Goal: Information Seeking & Learning: Learn about a topic

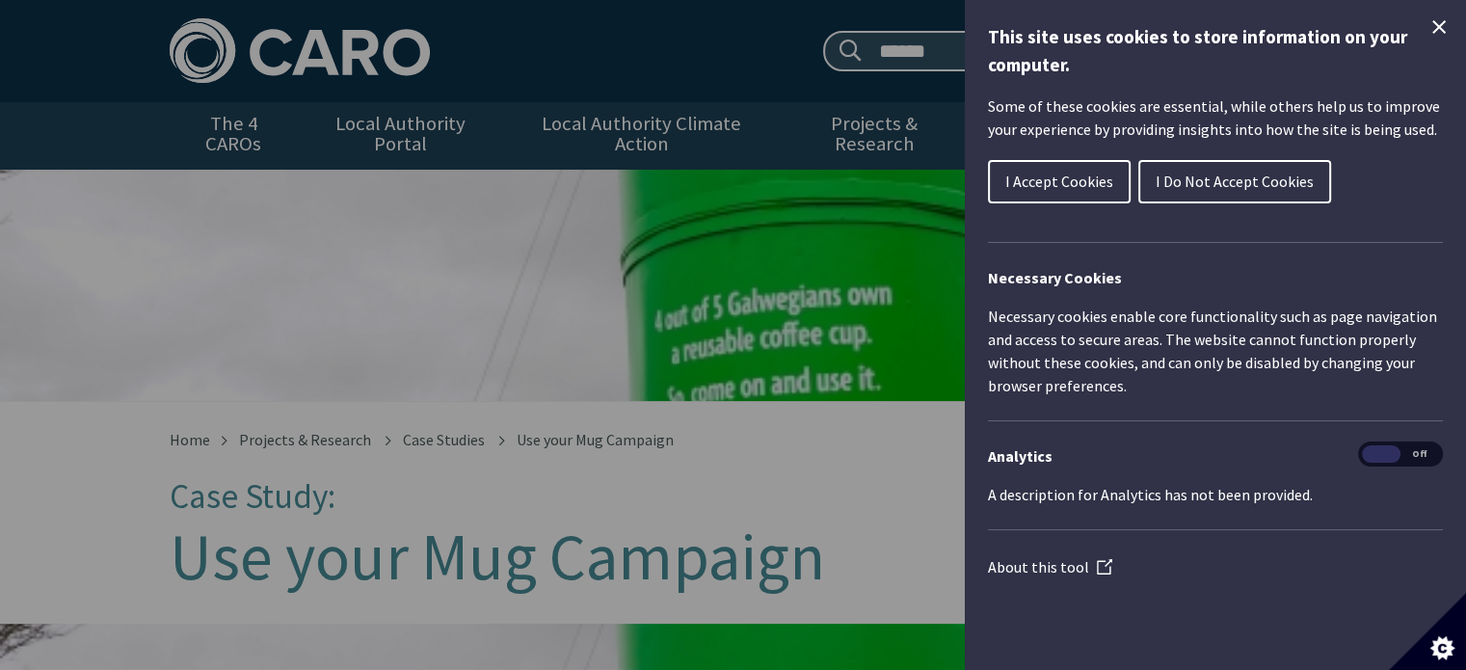
click at [1172, 181] on span "I Do Not Accept Cookies" at bounding box center [1234, 181] width 158 height 19
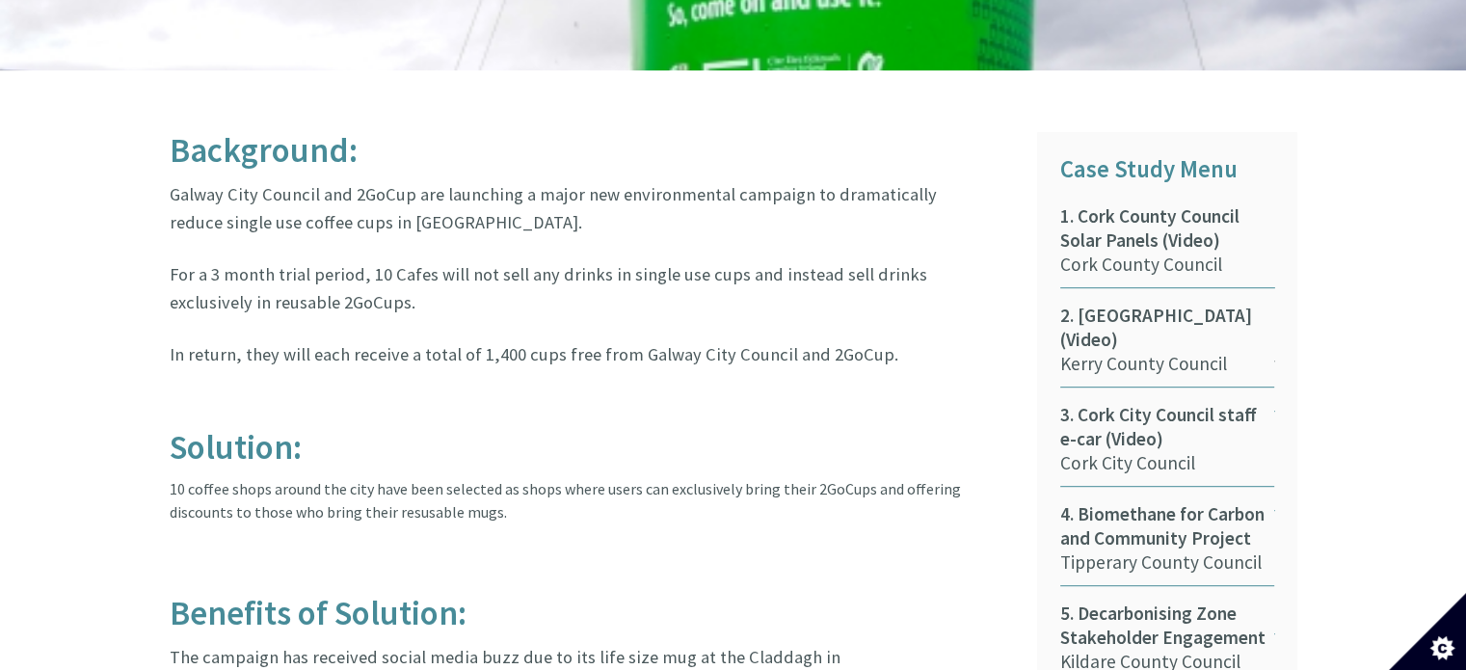
scroll to position [1121, 0]
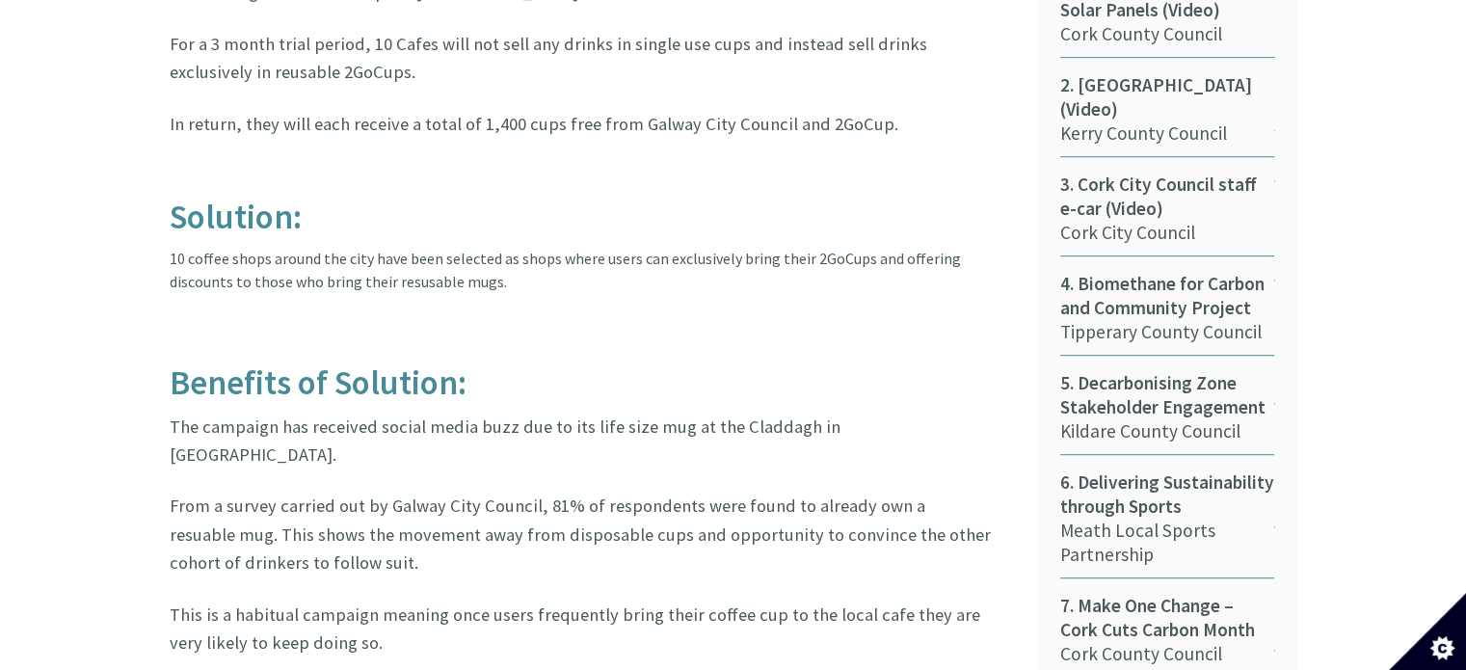
drag, startPoint x: 179, startPoint y: 230, endPoint x: 499, endPoint y: 263, distance: 321.6
click at [499, 263] on article "Background: Galway City Council and 2GoCup are launching a major new environmen…" at bounding box center [589, 485] width 838 height 1167
drag, startPoint x: 499, startPoint y: 263, endPoint x: 125, endPoint y: 230, distance: 375.3
click at [125, 230] on div "Background: Galway City Council and 2GoCup are launching a major new environmen…" at bounding box center [733, 489] width 1466 height 1298
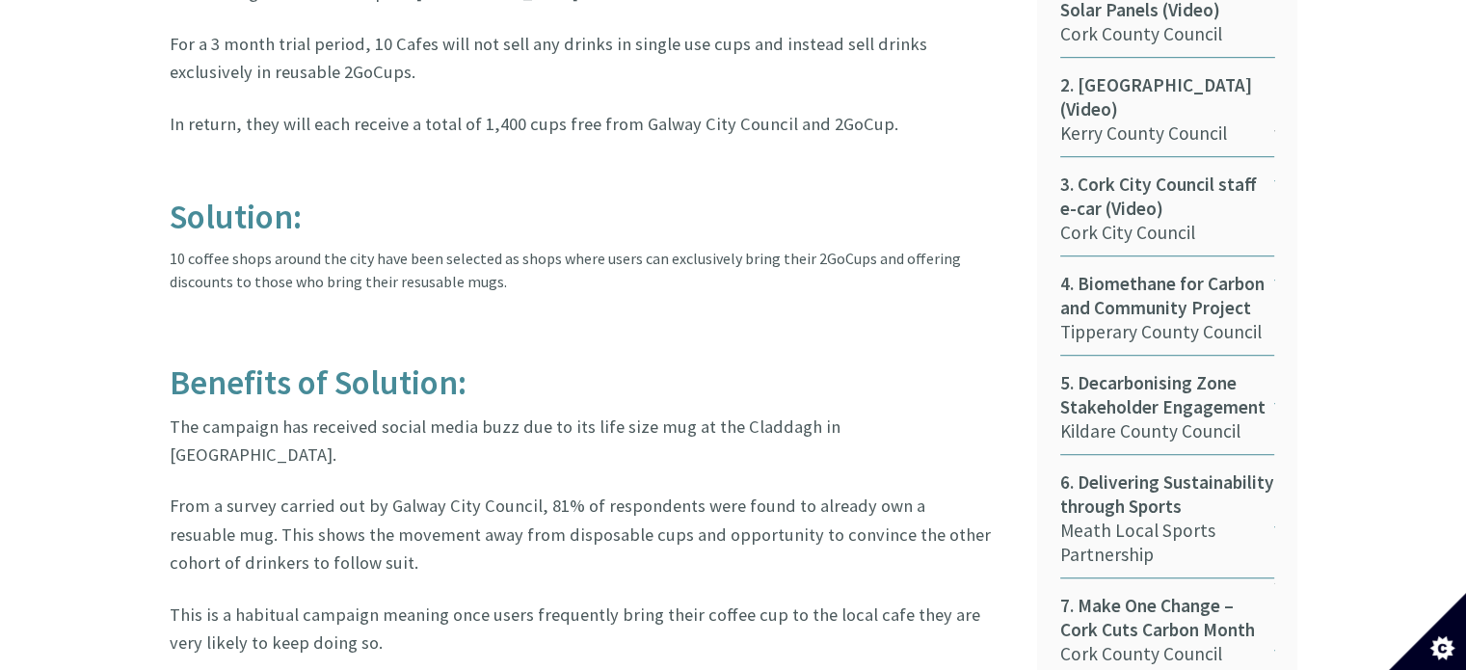
click at [125, 230] on div "Background: Galway City Council and 2GoCup are launching a major new environmen…" at bounding box center [733, 489] width 1466 height 1298
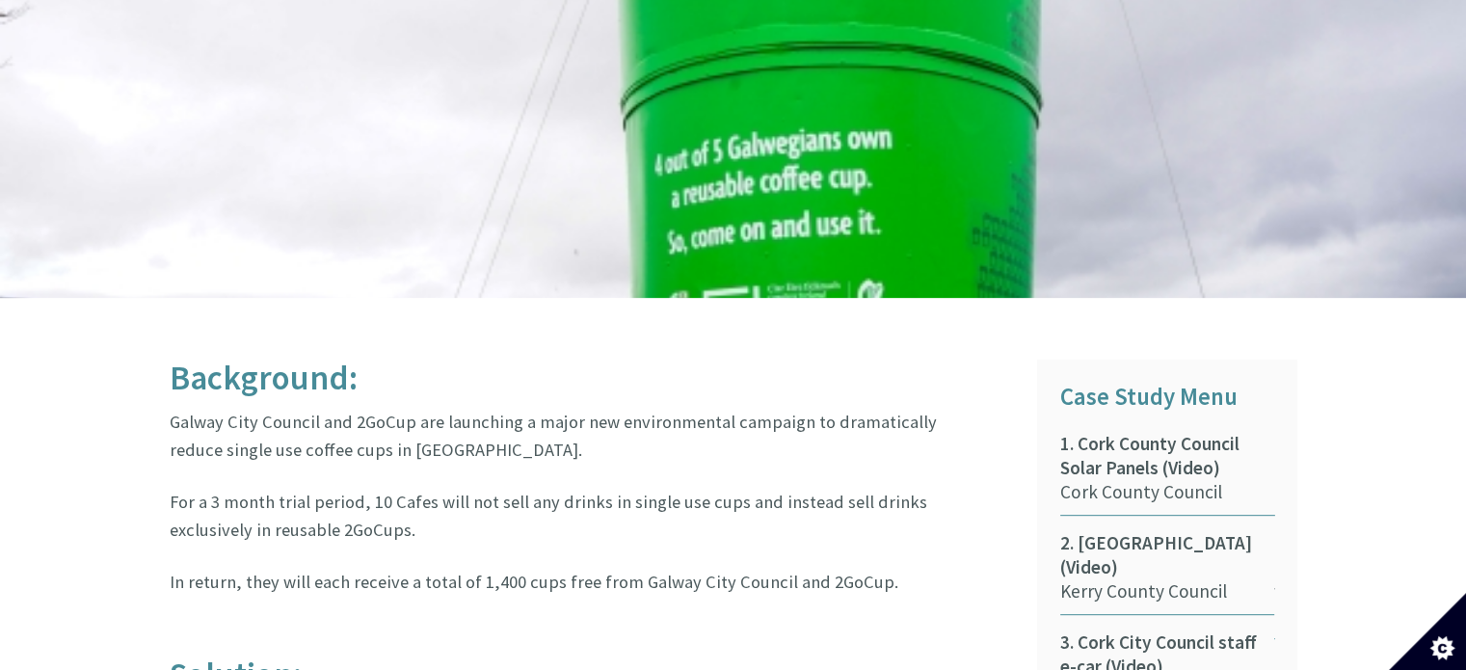
scroll to position [663, 0]
drag, startPoint x: 336, startPoint y: 471, endPoint x: 427, endPoint y: 483, distance: 91.3
click at [427, 488] on p "For a 3 month trial period, 10 Cafes will not sell any drinks in single use cup…" at bounding box center [581, 516] width 823 height 57
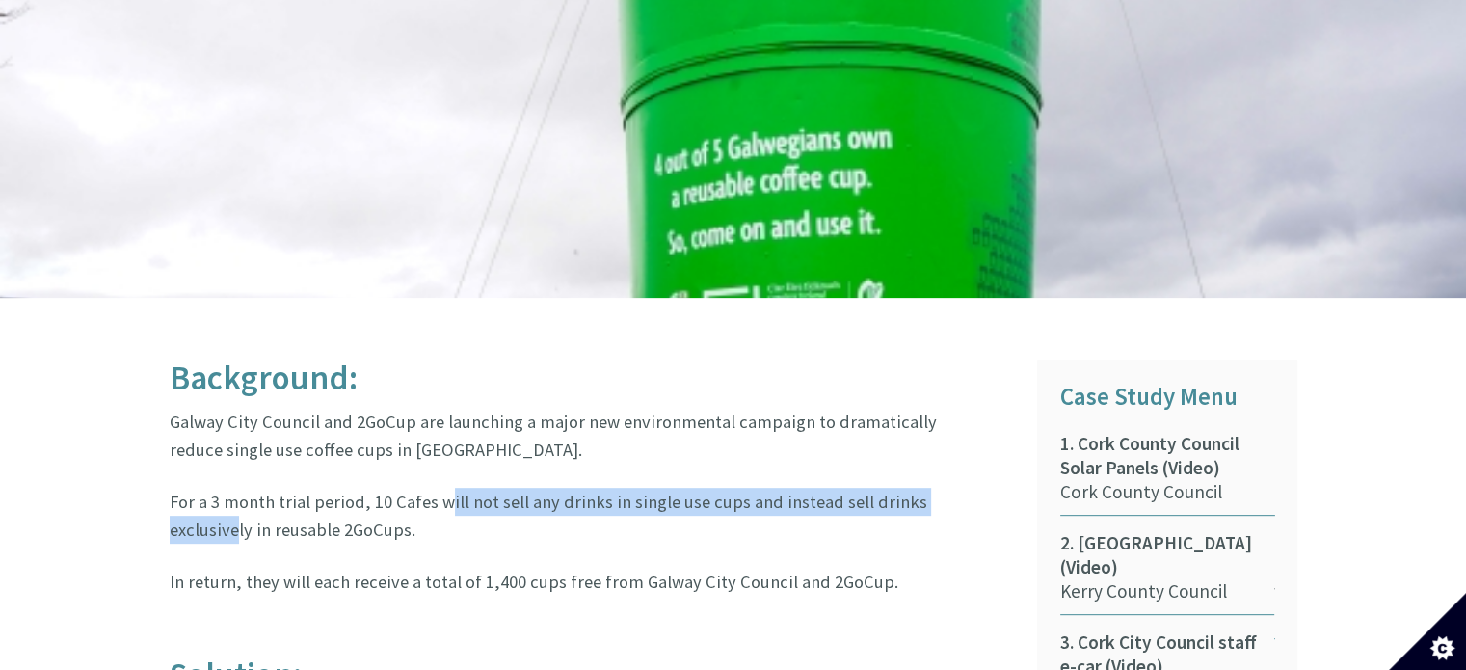
drag, startPoint x: 441, startPoint y: 482, endPoint x: 963, endPoint y: 484, distance: 521.3
click at [963, 488] on p "For a 3 month trial period, 10 Cafes will not sell any drinks in single use cup…" at bounding box center [581, 516] width 823 height 57
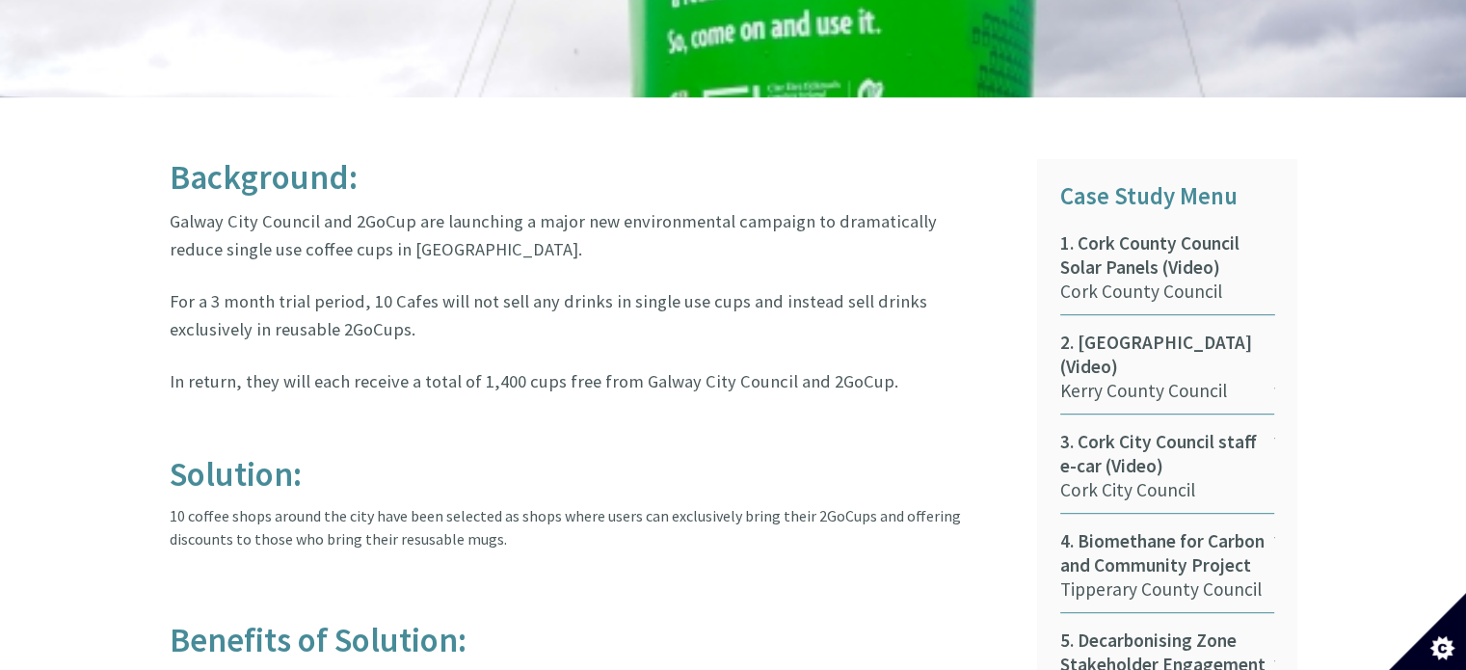
scroll to position [871, 0]
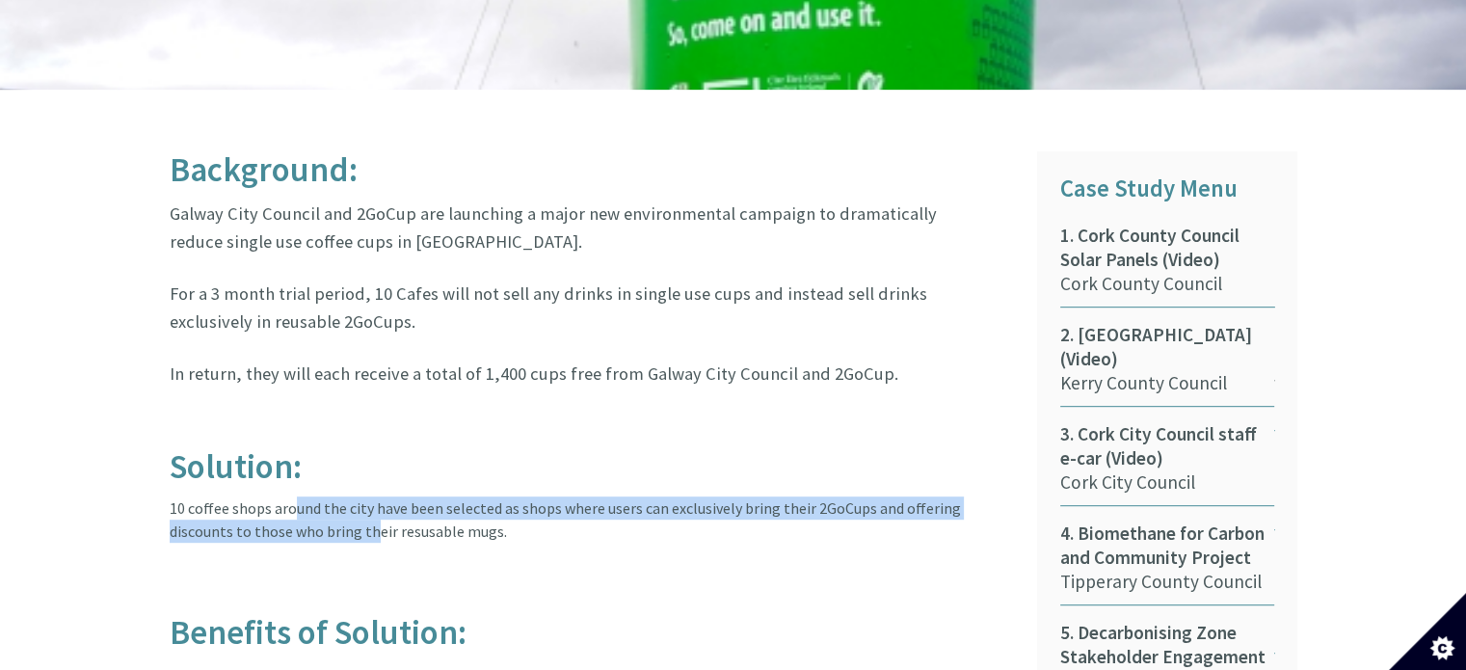
drag, startPoint x: 287, startPoint y: 485, endPoint x: 382, endPoint y: 513, distance: 98.5
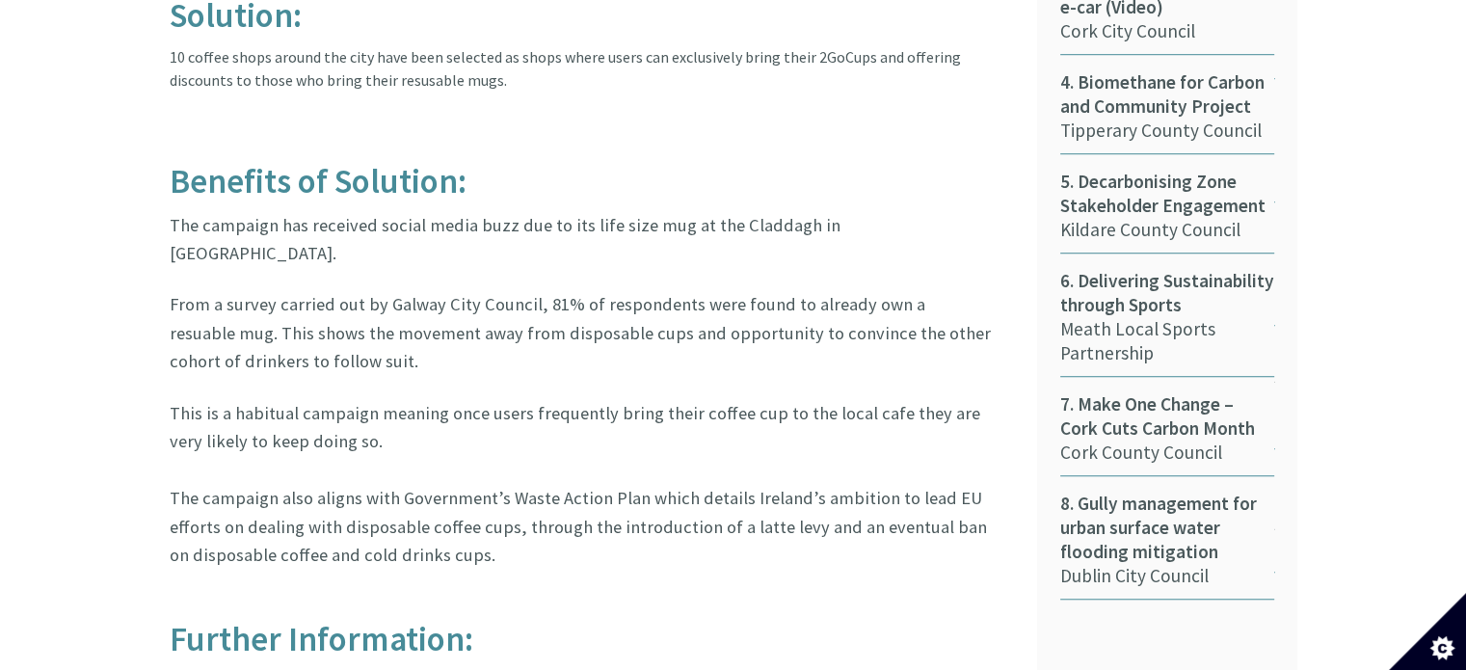
scroll to position [1322, 0]
drag, startPoint x: 316, startPoint y: 279, endPoint x: 521, endPoint y: 302, distance: 206.5
click at [521, 302] on p "From a survey carried out by Galway City Council, 81% of respondents were found…" at bounding box center [581, 332] width 823 height 85
drag, startPoint x: 351, startPoint y: 319, endPoint x: 183, endPoint y: 265, distance: 176.1
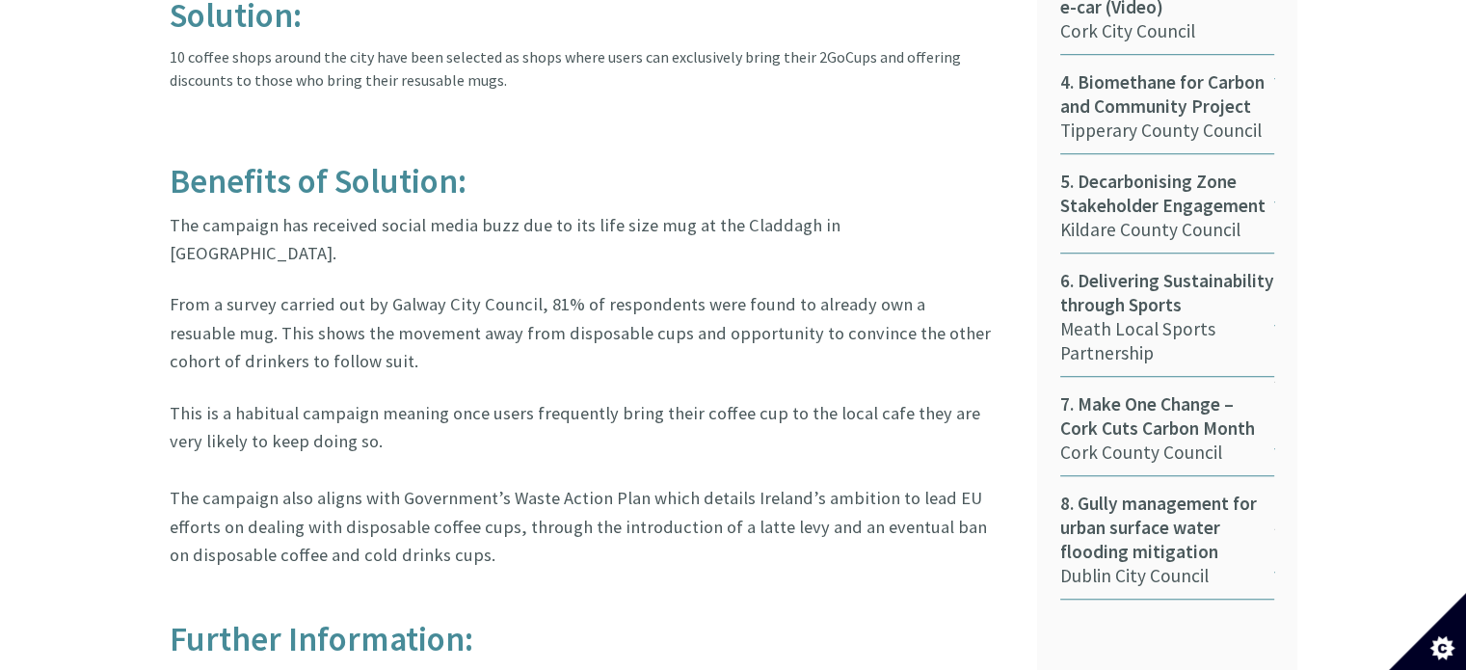
click at [183, 290] on p "From a survey carried out by Galway City Council, 81% of respondents were found…" at bounding box center [581, 332] width 823 height 85
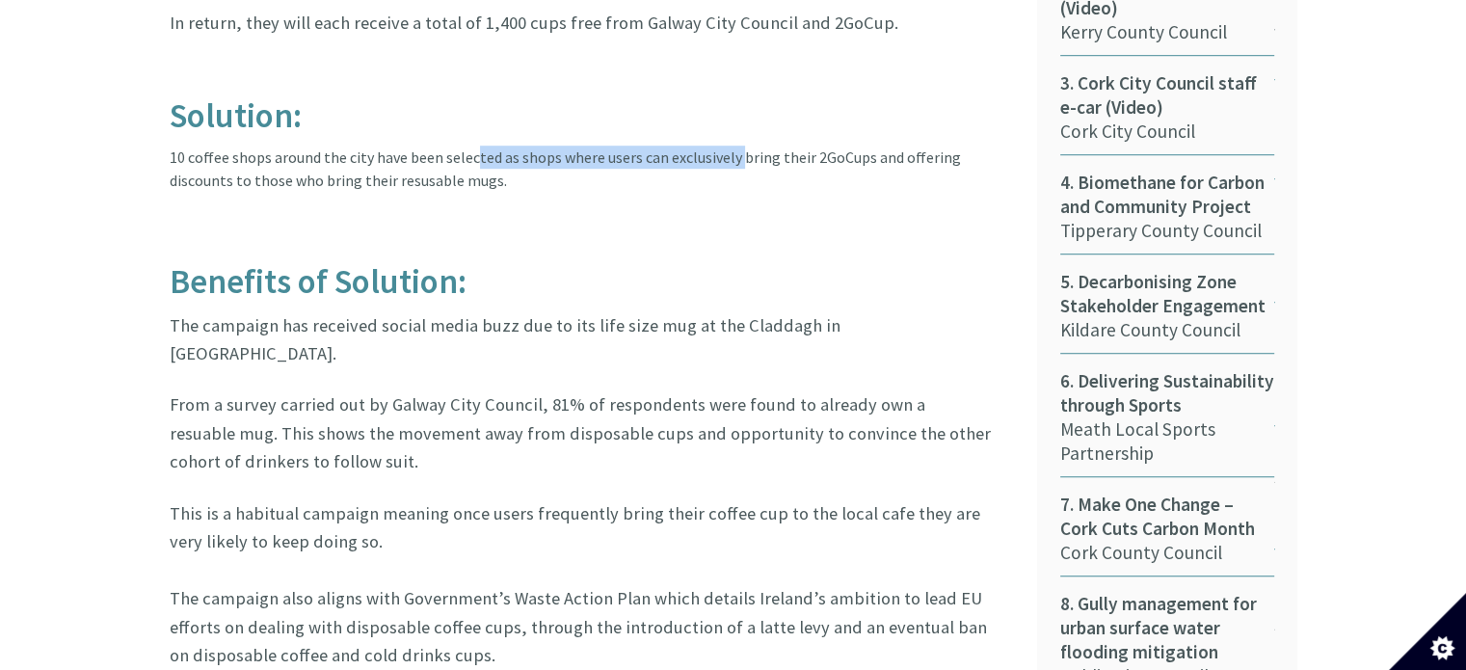
drag, startPoint x: 468, startPoint y: 133, endPoint x: 730, endPoint y: 141, distance: 262.2
click at [730, 141] on article "Background: Galway City Council and 2GoCup are launching a major new environmen…" at bounding box center [589, 384] width 838 height 1167
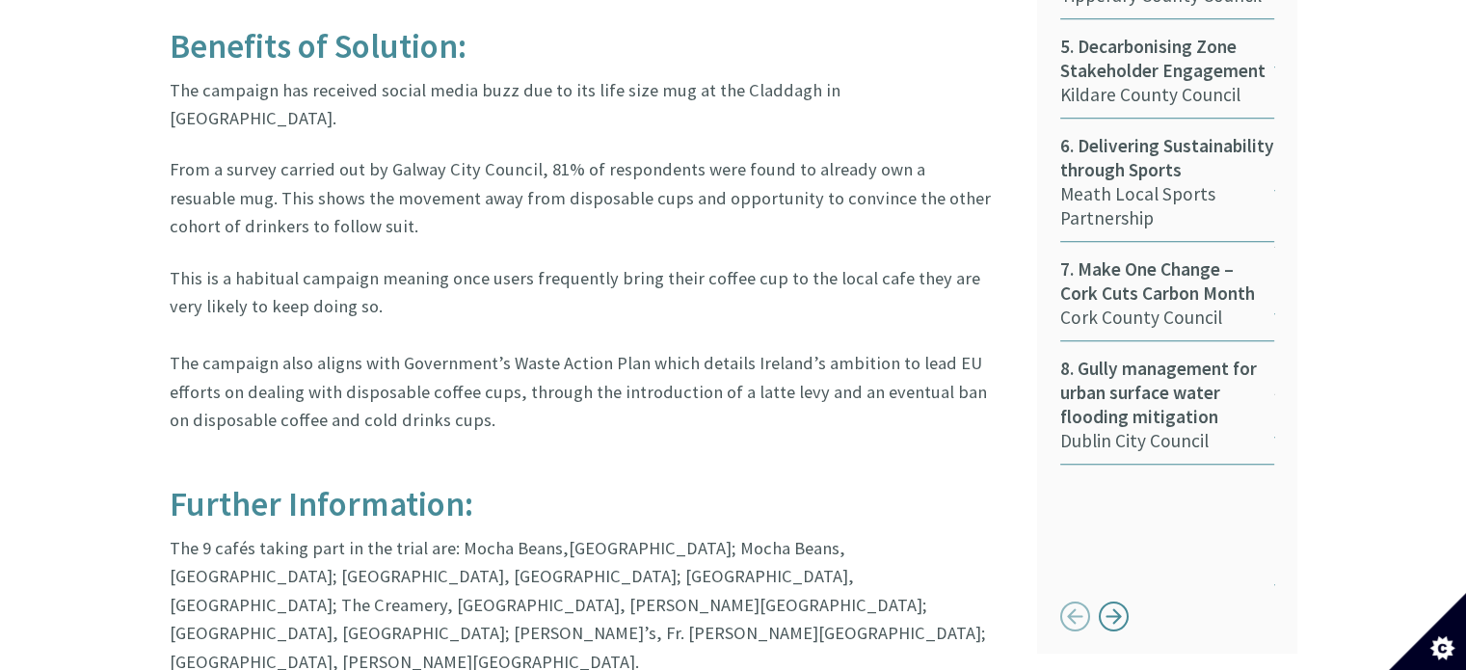
scroll to position [1437, 0]
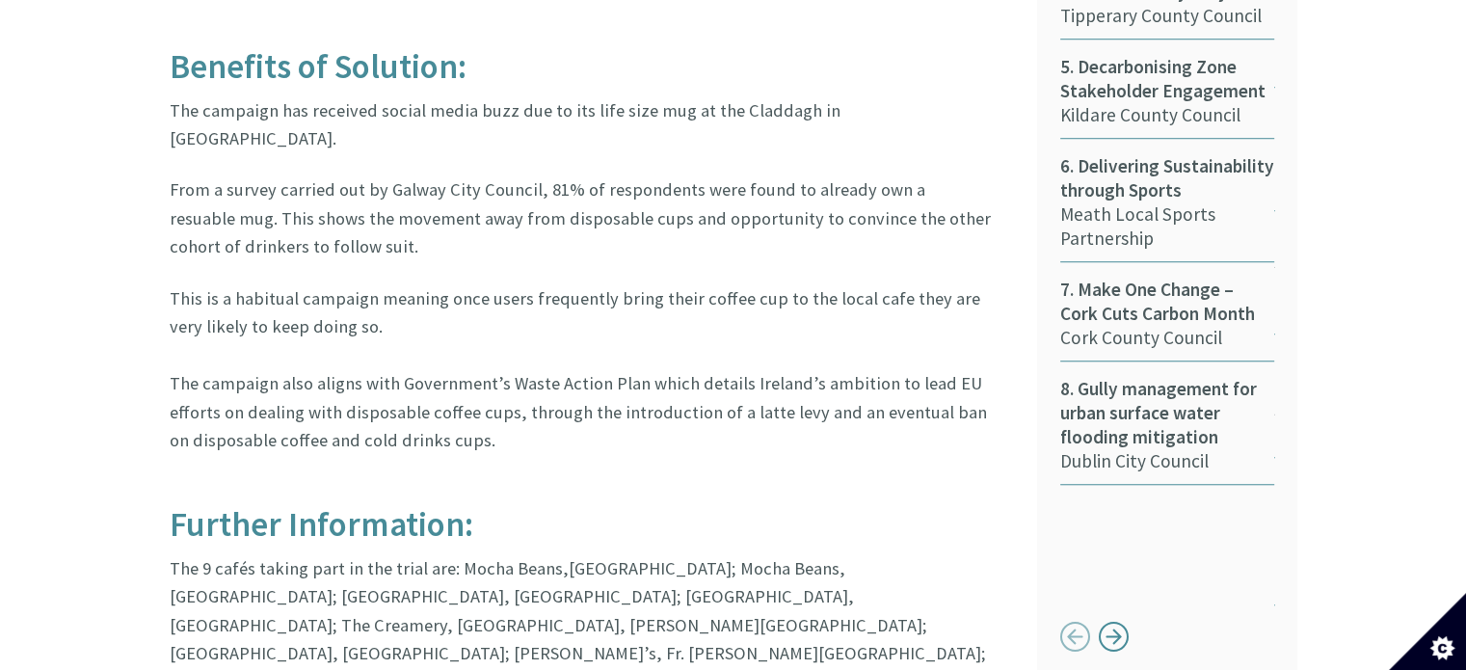
click at [430, 175] on p "From a survey carried out by Galway City Council, 81% of respondents were found…" at bounding box center [581, 217] width 823 height 85
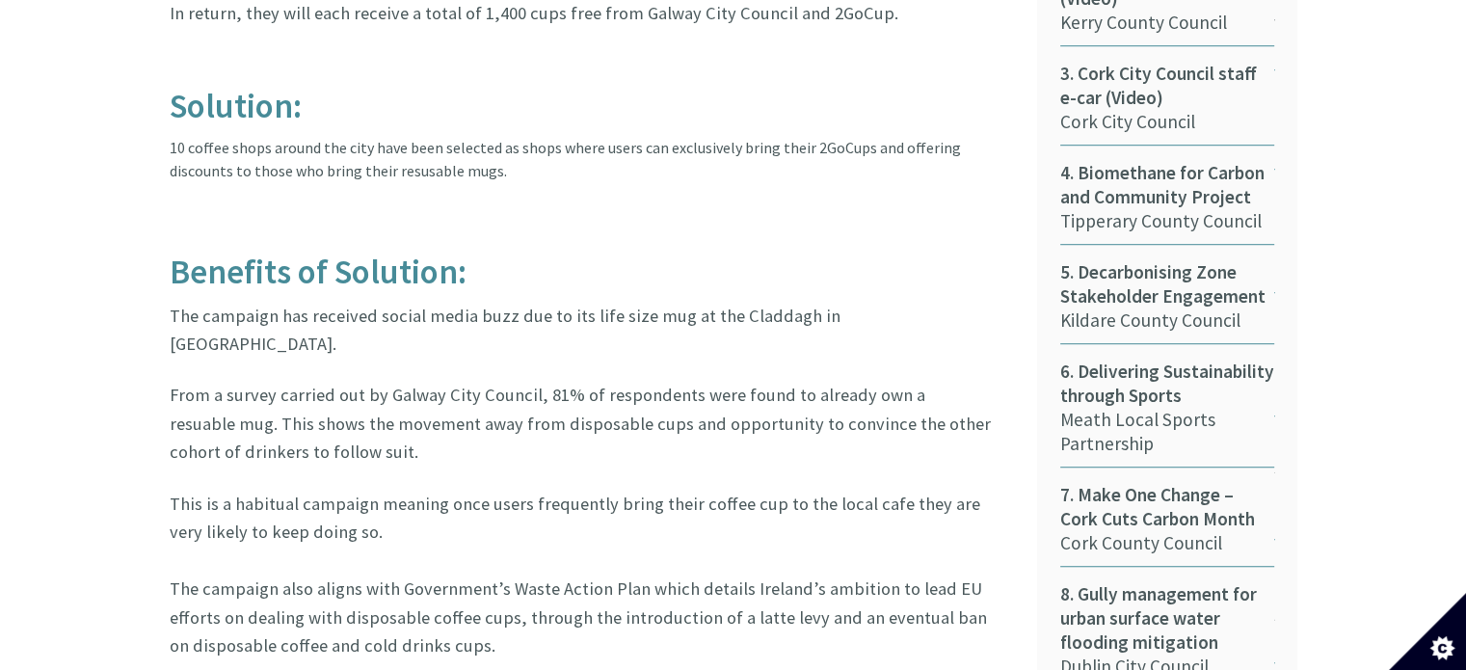
scroll to position [1233, 0]
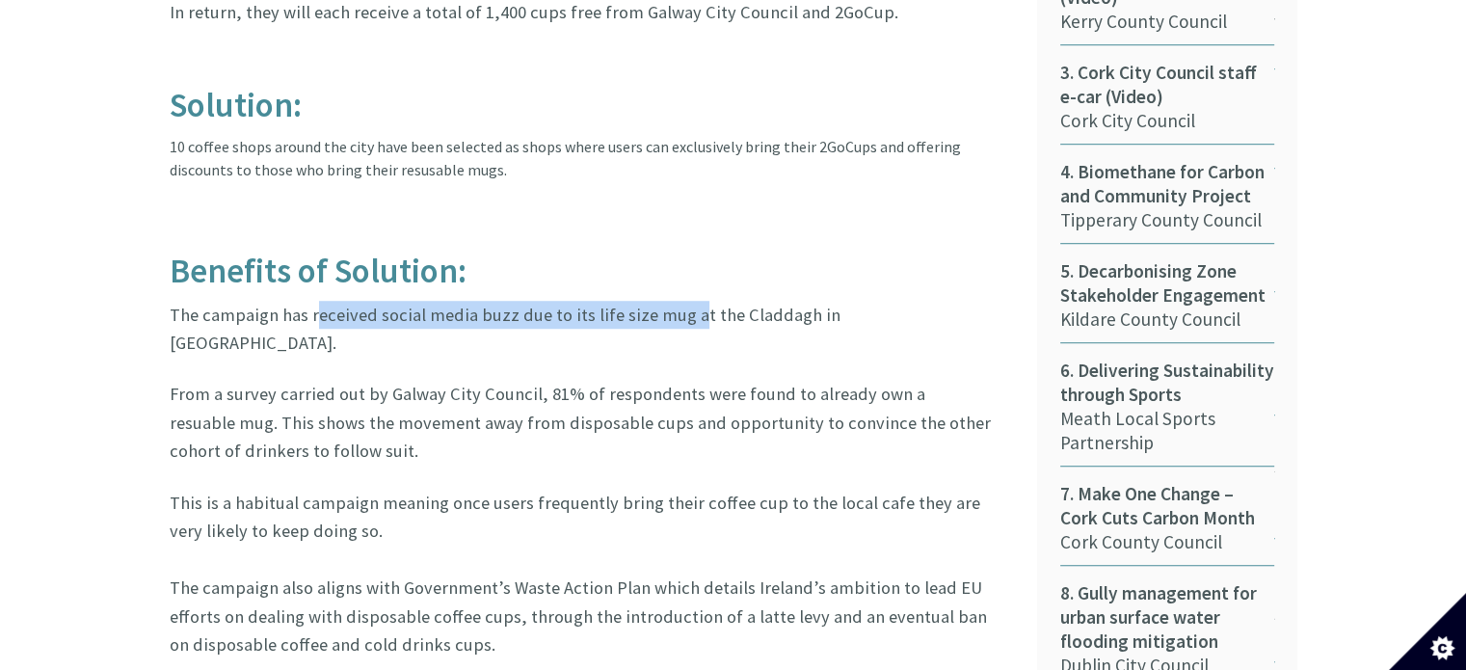
drag, startPoint x: 309, startPoint y: 292, endPoint x: 680, endPoint y: 296, distance: 371.0
click at [680, 301] on p "The campaign has received social media buzz due to its life size mug at the Cla…" at bounding box center [581, 329] width 823 height 57
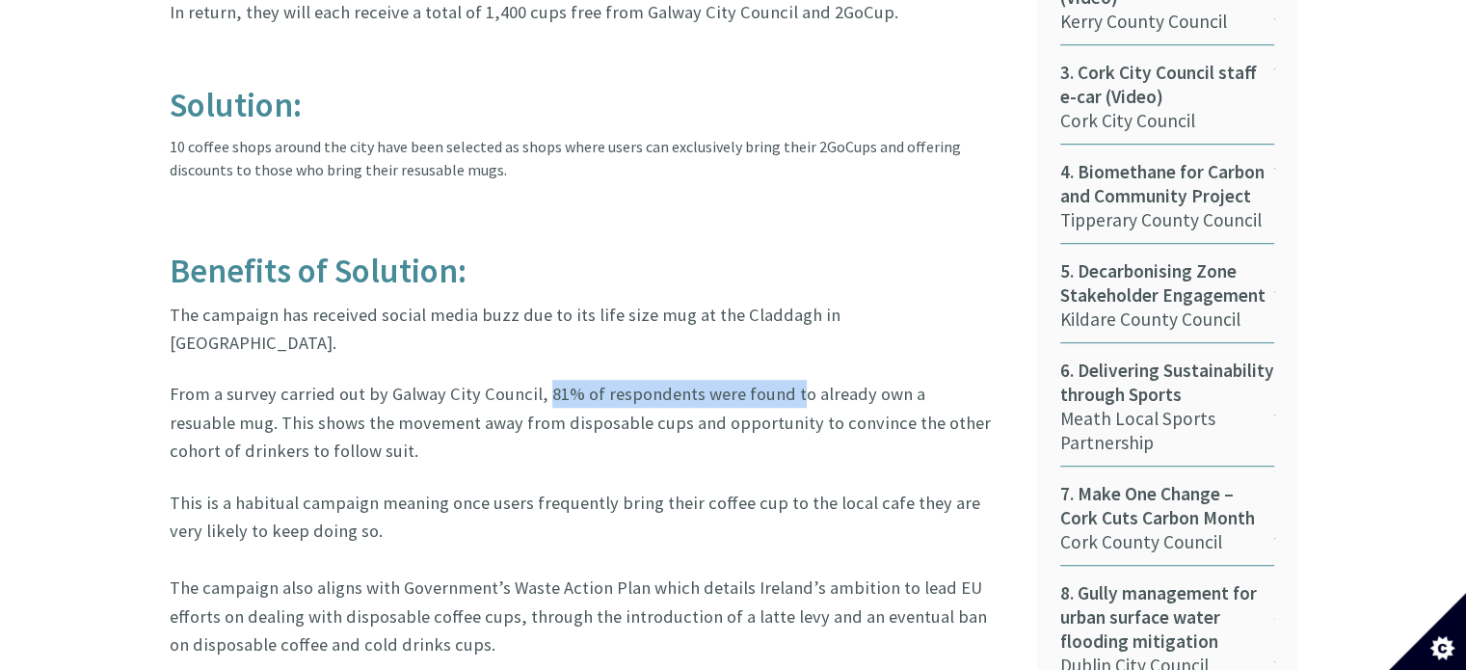
drag, startPoint x: 538, startPoint y: 337, endPoint x: 778, endPoint y: 343, distance: 240.0
click at [778, 380] on p "From a survey carried out by Galway City Council, 81% of respondents were found…" at bounding box center [581, 422] width 823 height 85
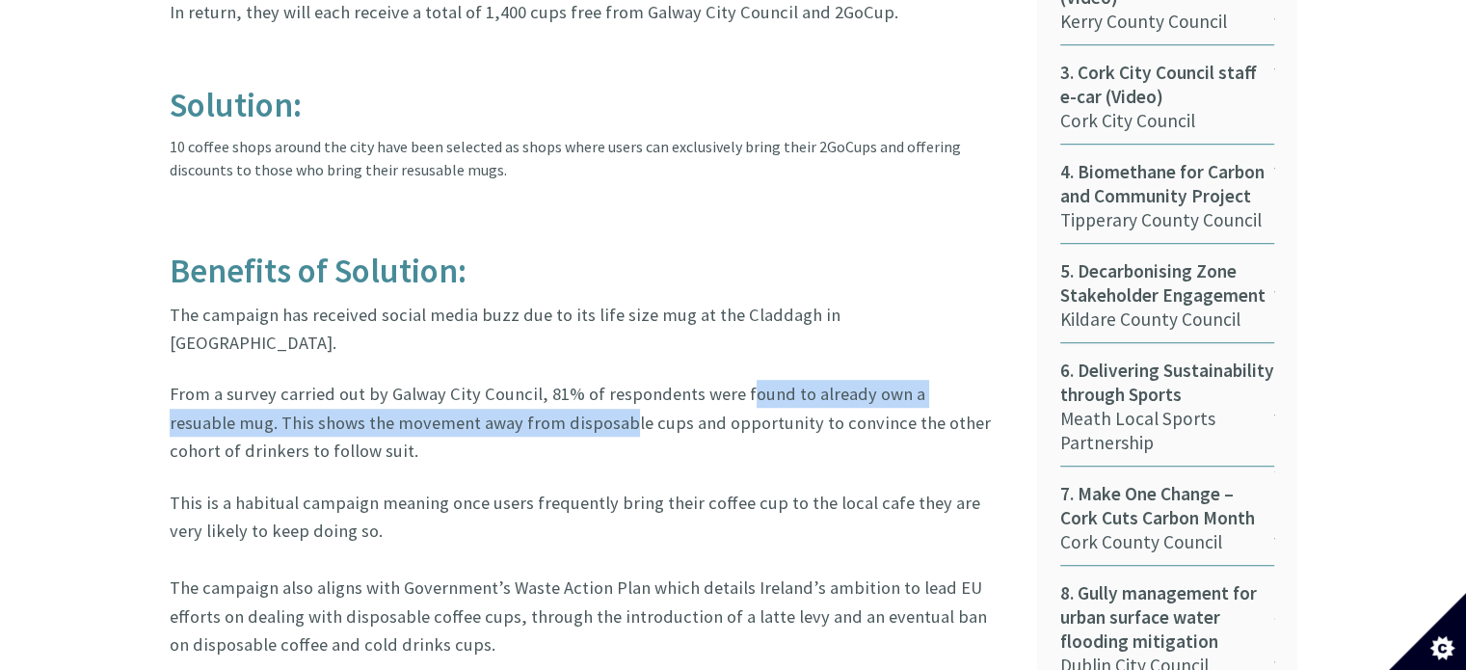
drag, startPoint x: 611, startPoint y: 361, endPoint x: 557, endPoint y: 370, distance: 54.7
click at [557, 380] on p "From a survey carried out by Galway City Council, 81% of respondents were found…" at bounding box center [581, 422] width 823 height 85
click at [555, 380] on p "From a survey carried out by Galway City Council, 81% of respondents were found…" at bounding box center [581, 422] width 823 height 85
click at [339, 380] on p "From a survey carried out by Galway City Council, 81% of respondents were found…" at bounding box center [581, 422] width 823 height 85
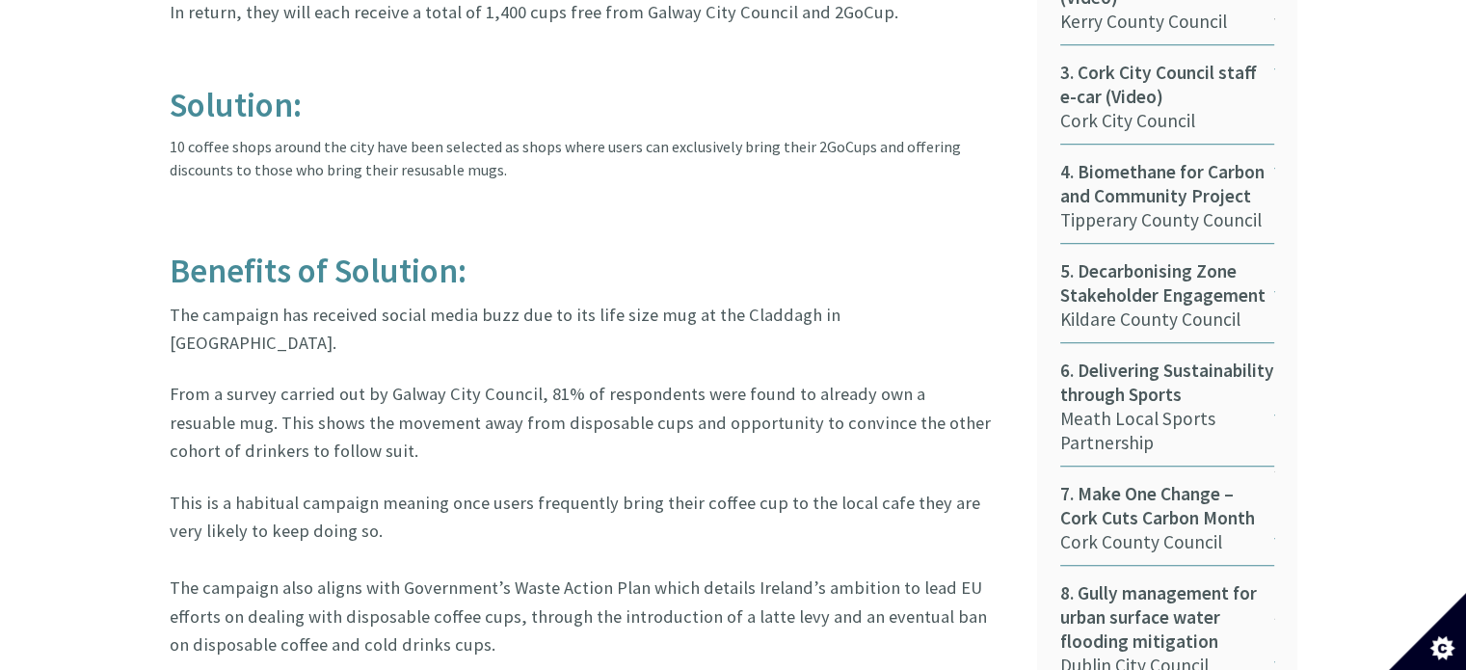
drag, startPoint x: 339, startPoint y: 365, endPoint x: 385, endPoint y: 402, distance: 59.0
click at [385, 402] on p "From a survey carried out by Galway City Council, 81% of respondents were found…" at bounding box center [581, 422] width 823 height 85
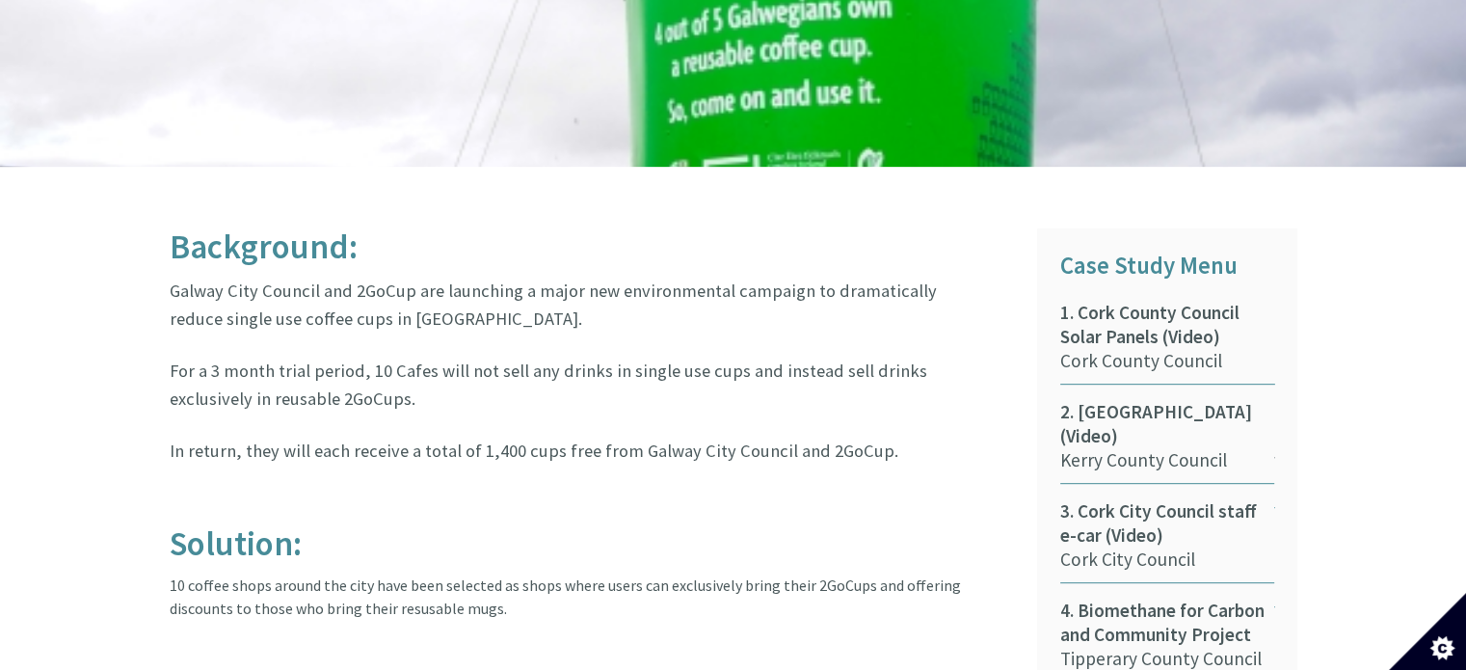
scroll to position [774, 0]
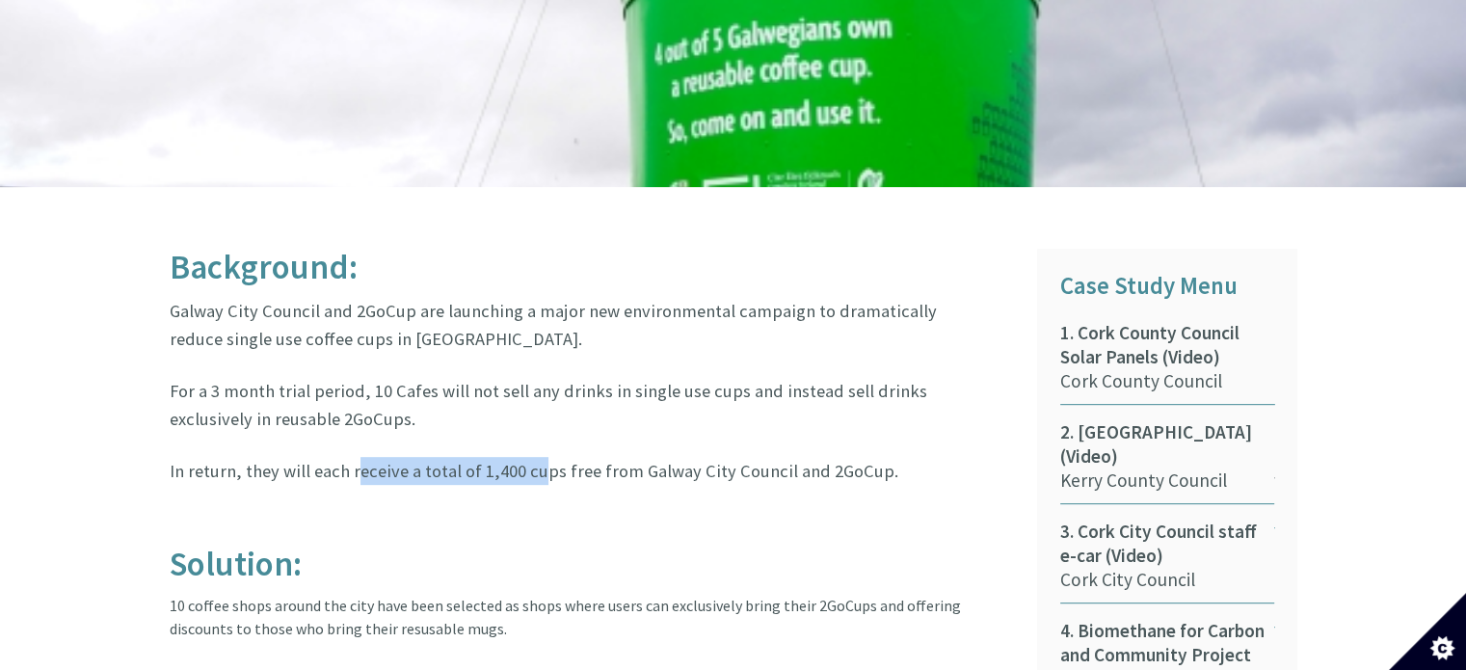
drag, startPoint x: 355, startPoint y: 446, endPoint x: 529, endPoint y: 462, distance: 175.1
click at [529, 462] on p "In return, they will each receive a total of 1,400 cups free from Galway City C…" at bounding box center [581, 471] width 823 height 28
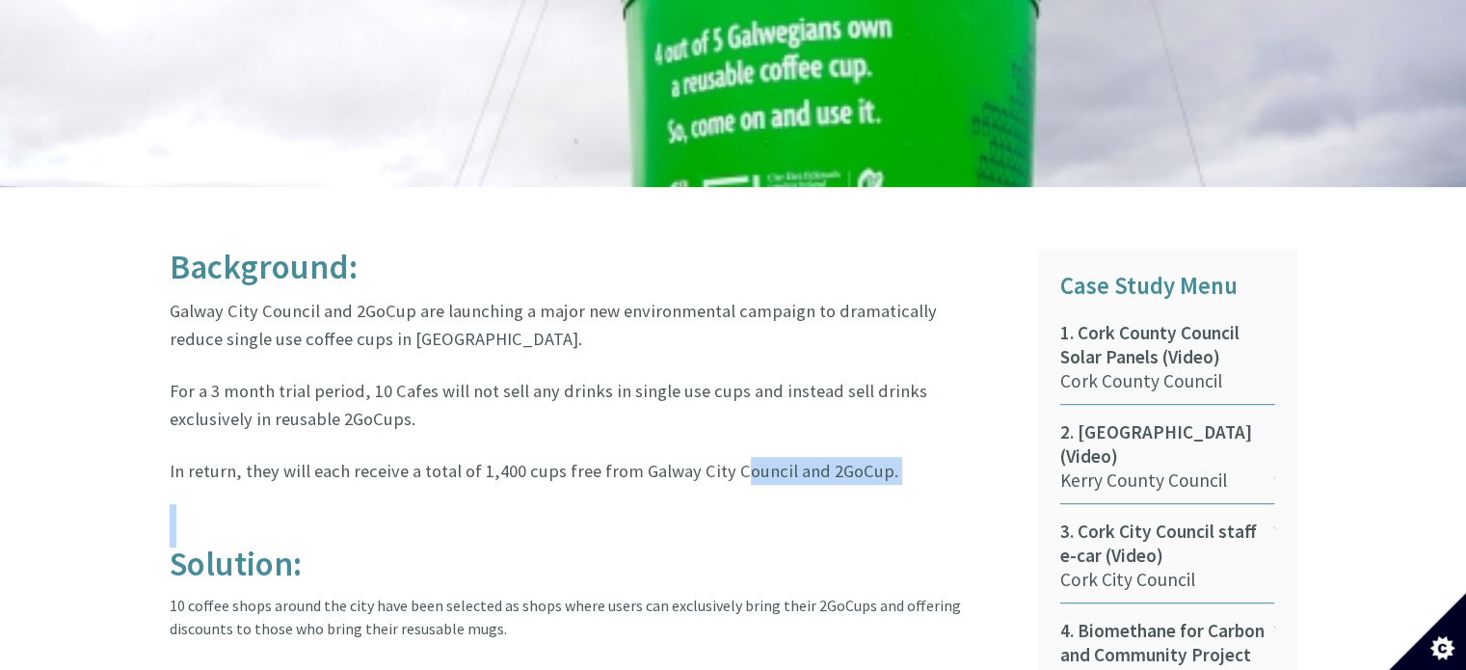
drag, startPoint x: 726, startPoint y: 444, endPoint x: 378, endPoint y: 481, distance: 349.8
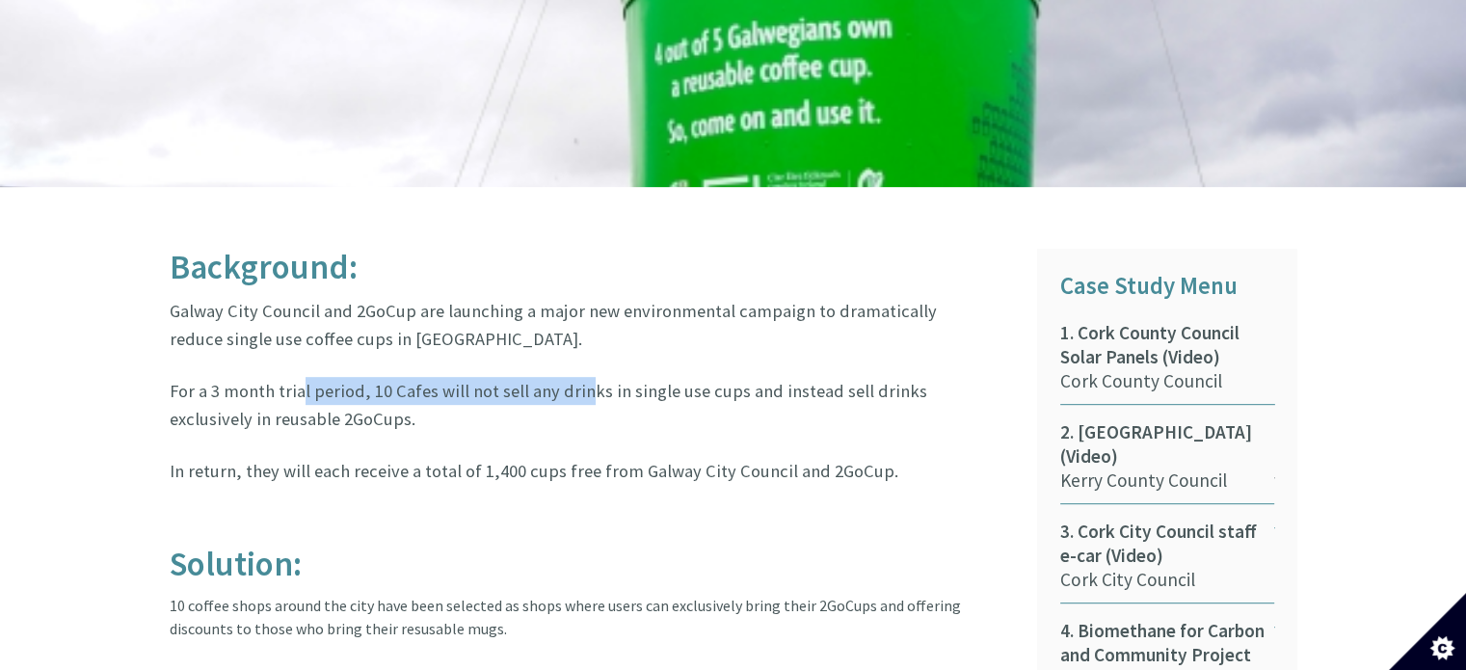
drag, startPoint x: 298, startPoint y: 359, endPoint x: 583, endPoint y: 358, distance: 285.2
click at [583, 377] on p "For a 3 month trial period, 10 Cafes will not sell any drinks in single use cup…" at bounding box center [581, 405] width 823 height 57
